Goal: Browse casually

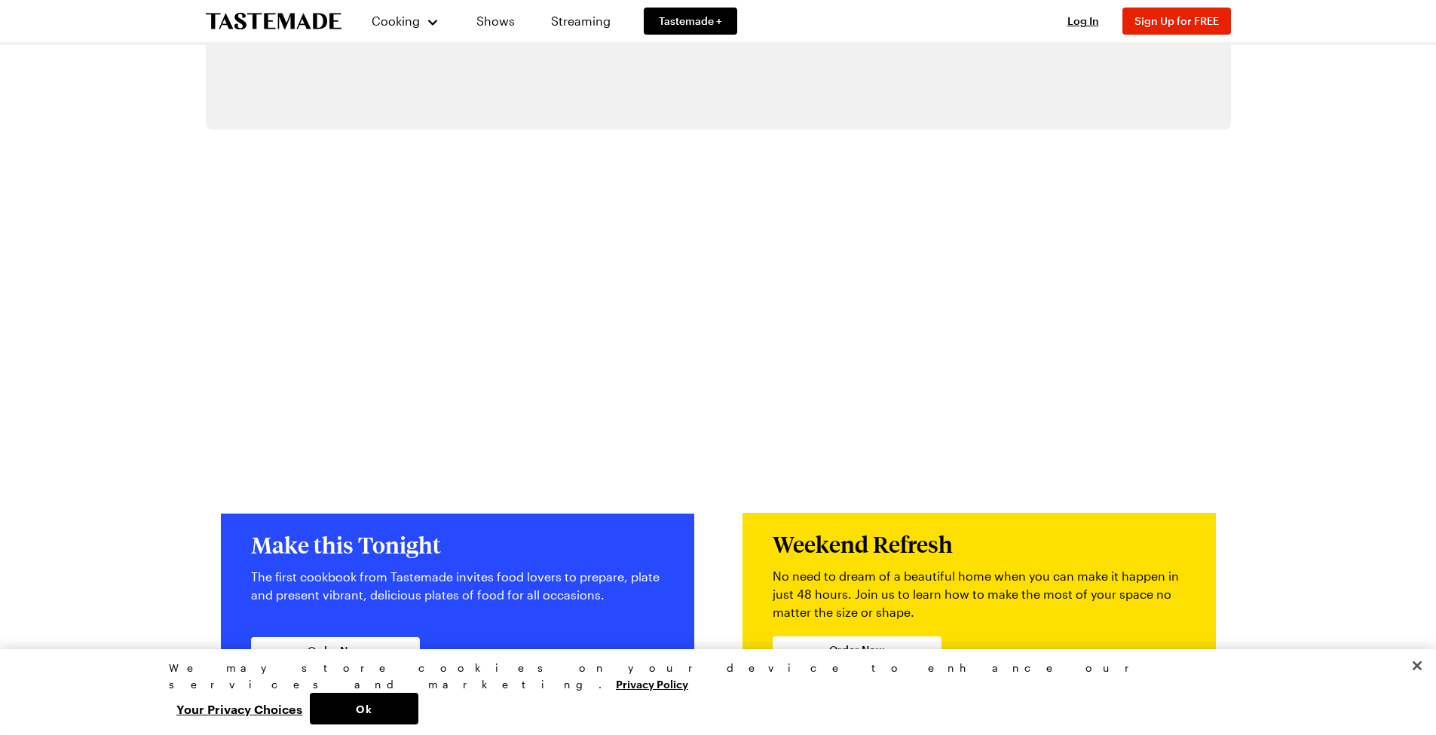
scroll to position [3165, 0]
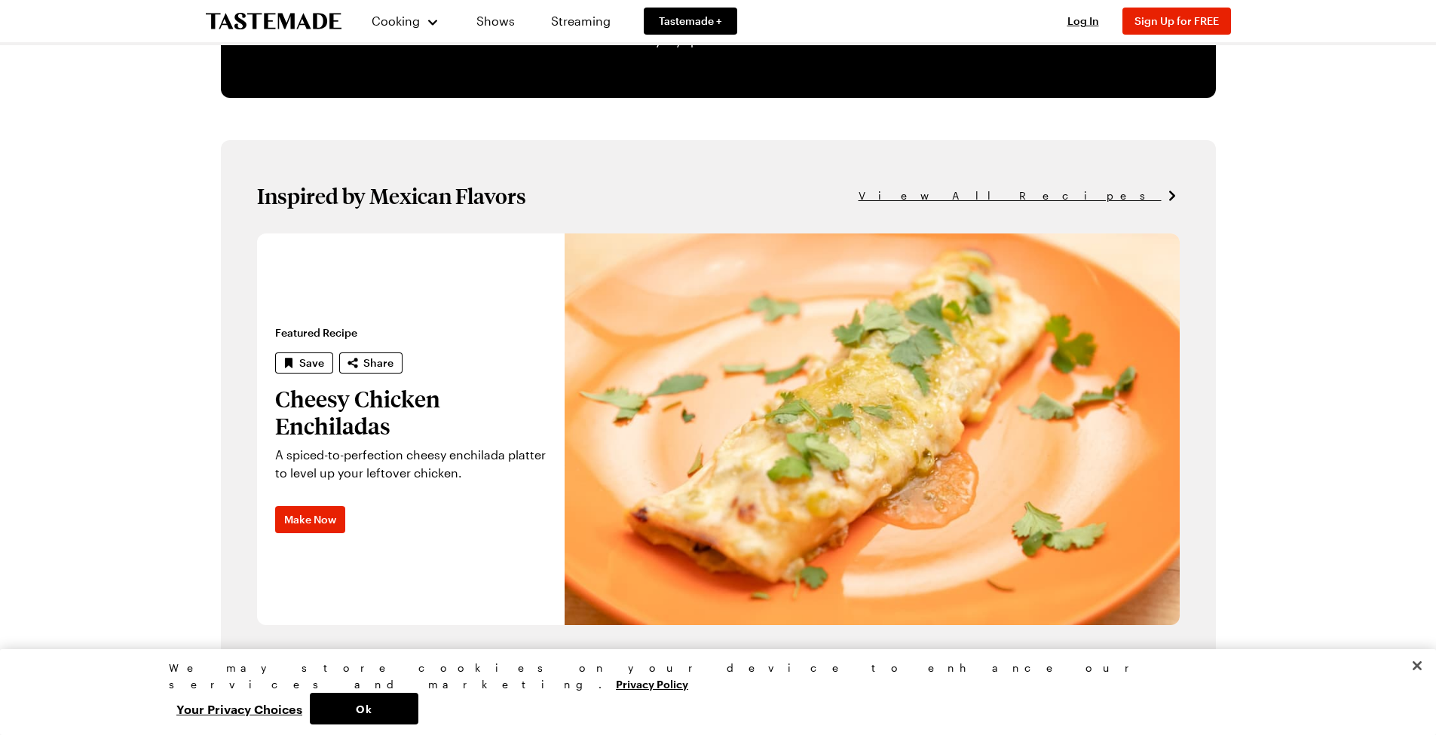
scroll to position [0, 6]
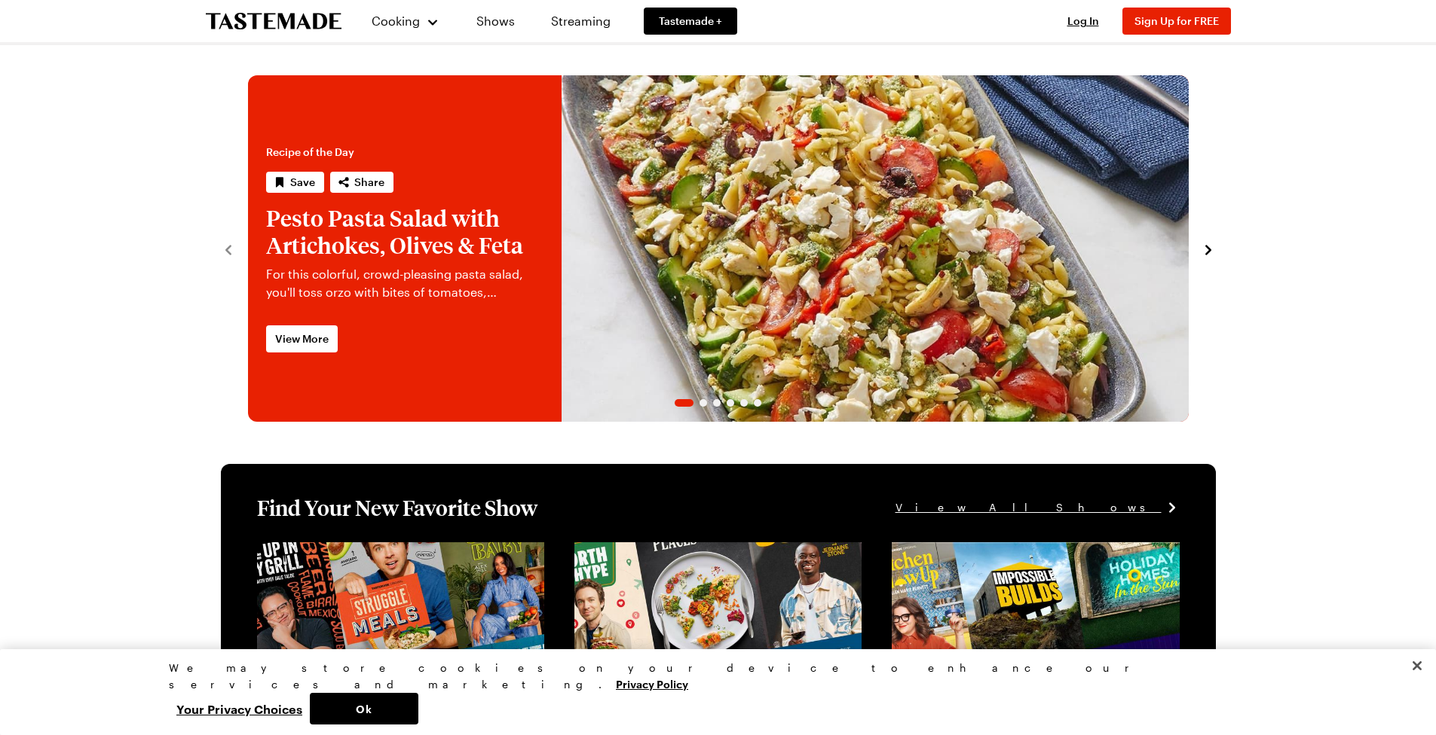
drag, startPoint x: 1319, startPoint y: 387, endPoint x: 1313, endPoint y: 114, distance: 273.6
